Goal: Task Accomplishment & Management: Manage account settings

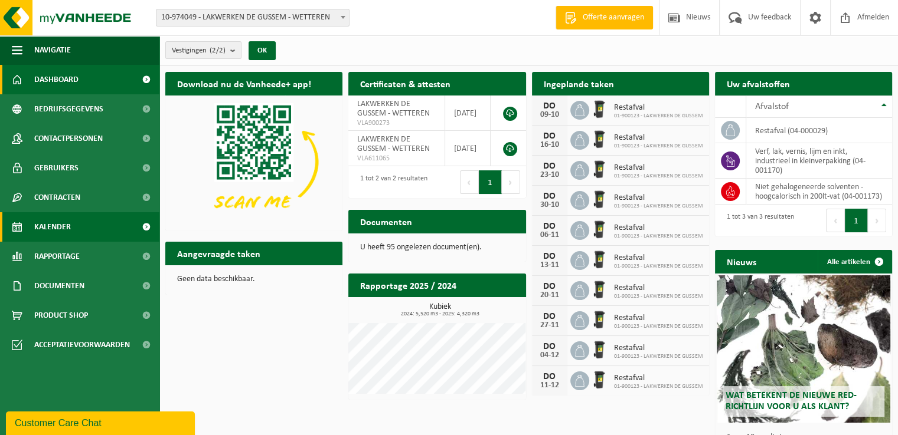
click at [76, 227] on link "Kalender" at bounding box center [79, 227] width 159 height 30
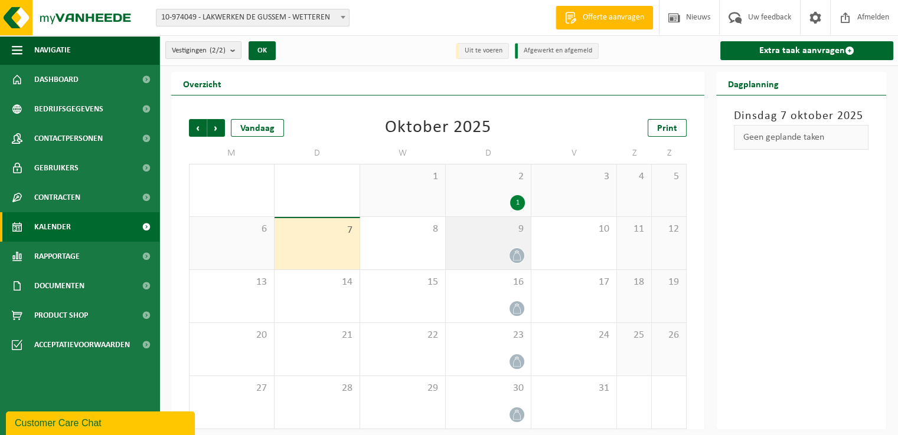
click at [493, 251] on div at bounding box center [487, 256] width 73 height 16
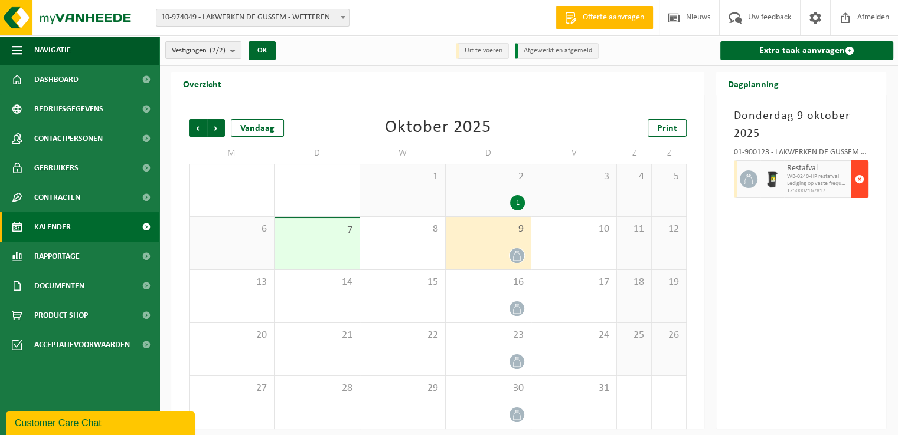
click at [860, 181] on span "button" at bounding box center [858, 180] width 9 height 24
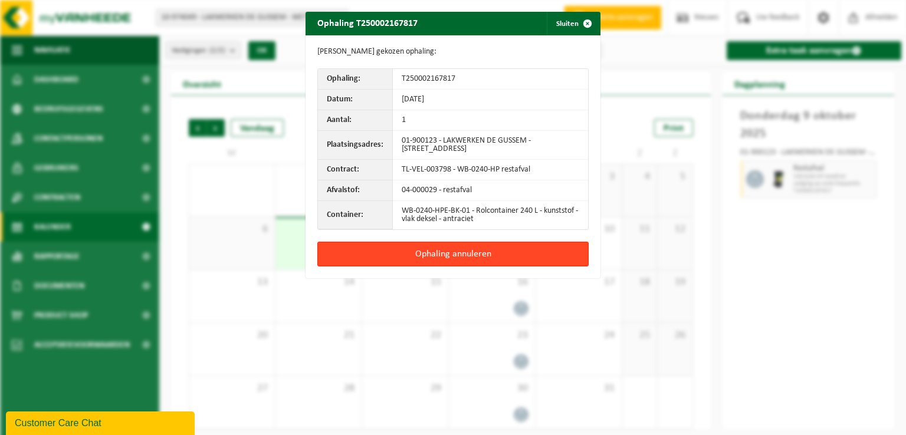
click at [469, 251] on button "Ophaling annuleren" at bounding box center [452, 254] width 271 height 25
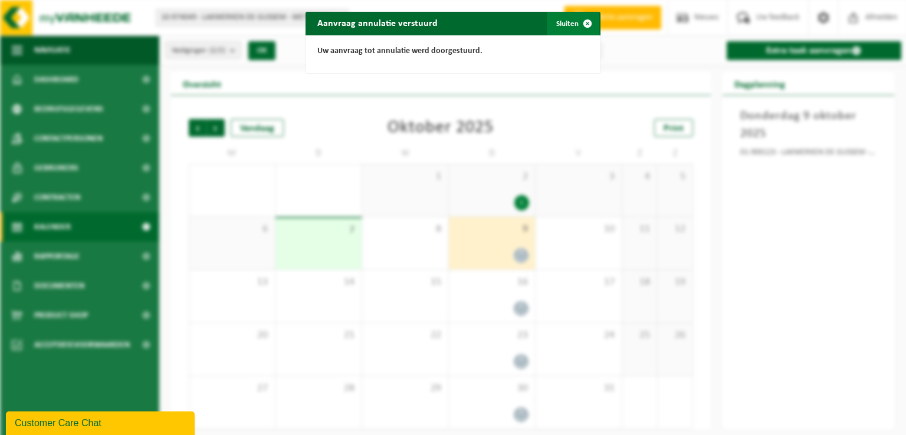
click at [583, 22] on span "button" at bounding box center [588, 24] width 24 height 24
